Goal: Task Accomplishment & Management: Use online tool/utility

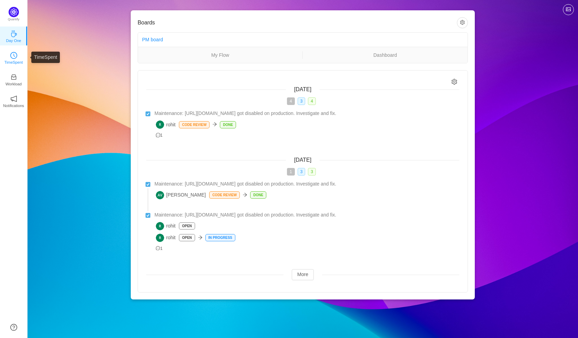
click at [14, 59] on p "TimeSpent" at bounding box center [13, 62] width 19 height 6
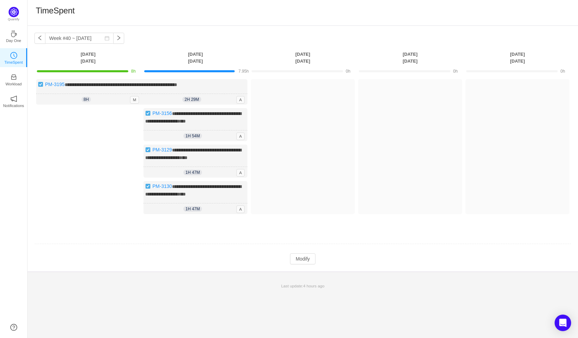
click at [306, 269] on div "**********" at bounding box center [303, 149] width 550 height 246
click at [301, 259] on button "Modify" at bounding box center [302, 258] width 25 height 11
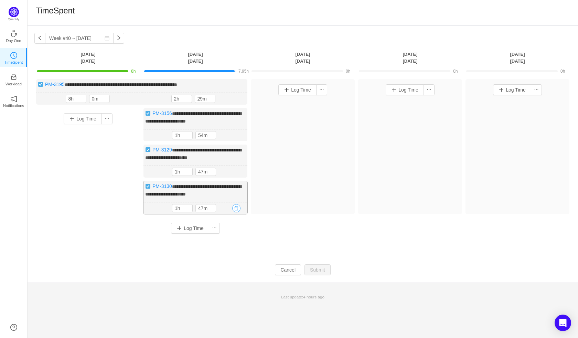
click at [237, 212] on button "button" at bounding box center [236, 208] width 8 height 8
click at [235, 212] on button "button" at bounding box center [236, 208] width 8 height 8
click at [231, 244] on button "Yes" at bounding box center [228, 243] width 13 height 8
click at [237, 176] on button "button" at bounding box center [236, 171] width 8 height 8
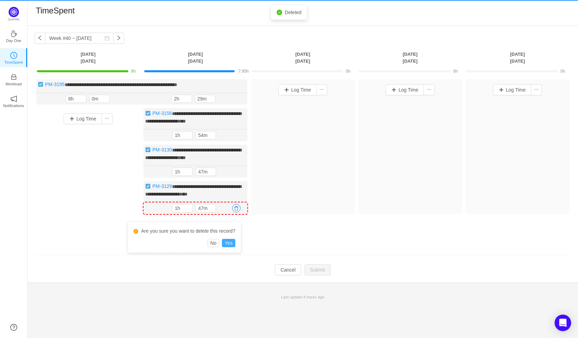
click at [228, 204] on div "**********" at bounding box center [195, 197] width 104 height 33
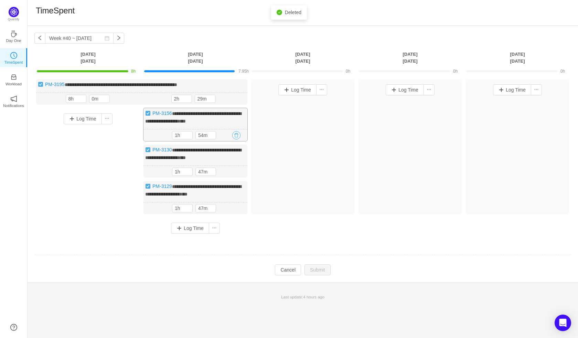
click at [236, 139] on button "button" at bounding box center [236, 135] width 8 height 8
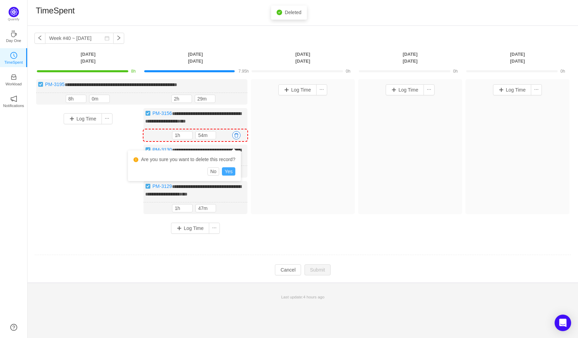
click at [229, 169] on button "Yes" at bounding box center [228, 171] width 13 height 8
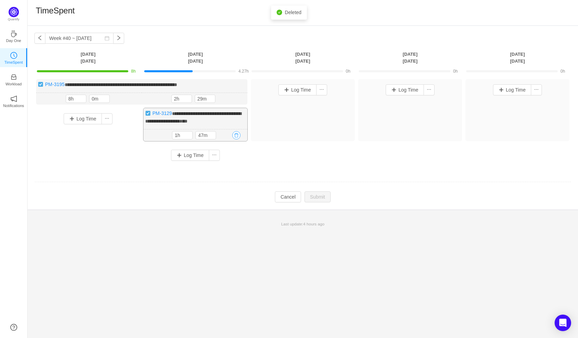
click at [235, 135] on button "button" at bounding box center [236, 135] width 8 height 8
click at [230, 166] on button "Yes" at bounding box center [228, 164] width 13 height 8
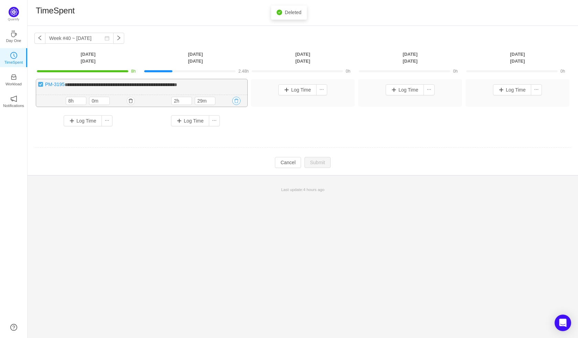
click at [237, 99] on button "button" at bounding box center [236, 101] width 8 height 8
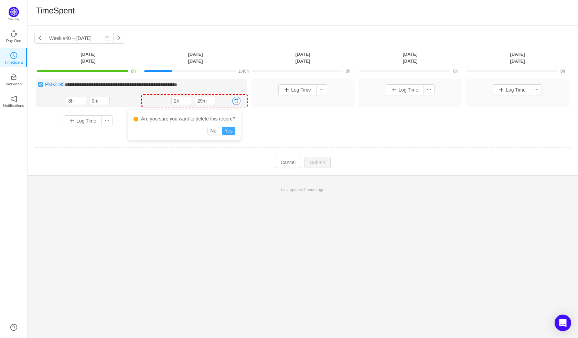
click at [226, 131] on button "Yes" at bounding box center [228, 131] width 13 height 8
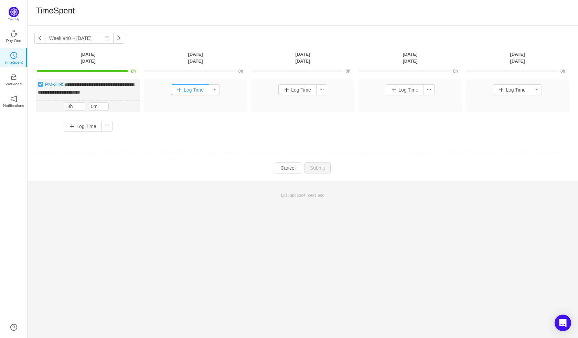
click at [194, 90] on button "Log Time" at bounding box center [190, 89] width 38 height 11
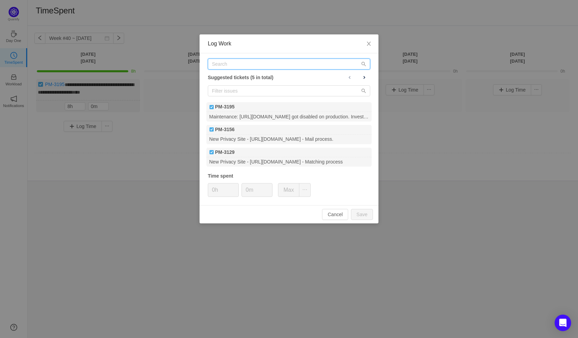
click at [223, 64] on input "text" at bounding box center [289, 63] width 162 height 11
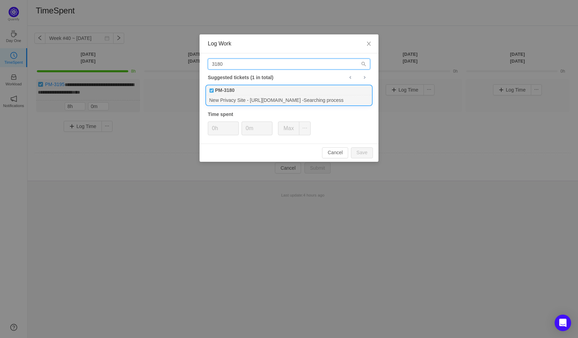
type input "3180"
click at [258, 98] on div "New Privacy Site - [URL][DOMAIN_NAME] -Searching process" at bounding box center [288, 99] width 165 height 9
click at [363, 152] on button "Save" at bounding box center [362, 152] width 22 height 11
type input "0h"
